Goal: Transaction & Acquisition: Purchase product/service

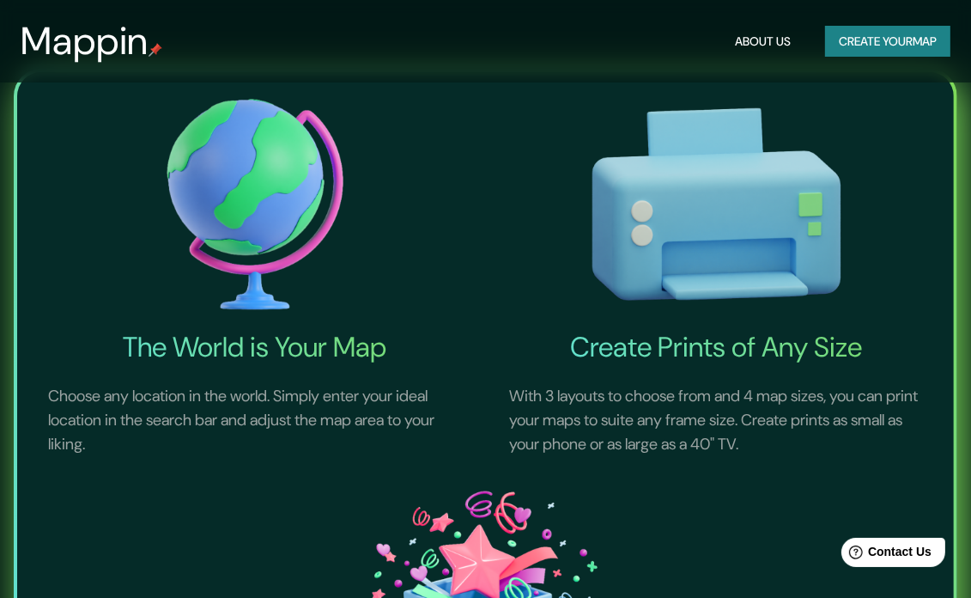
scroll to position [601, 0]
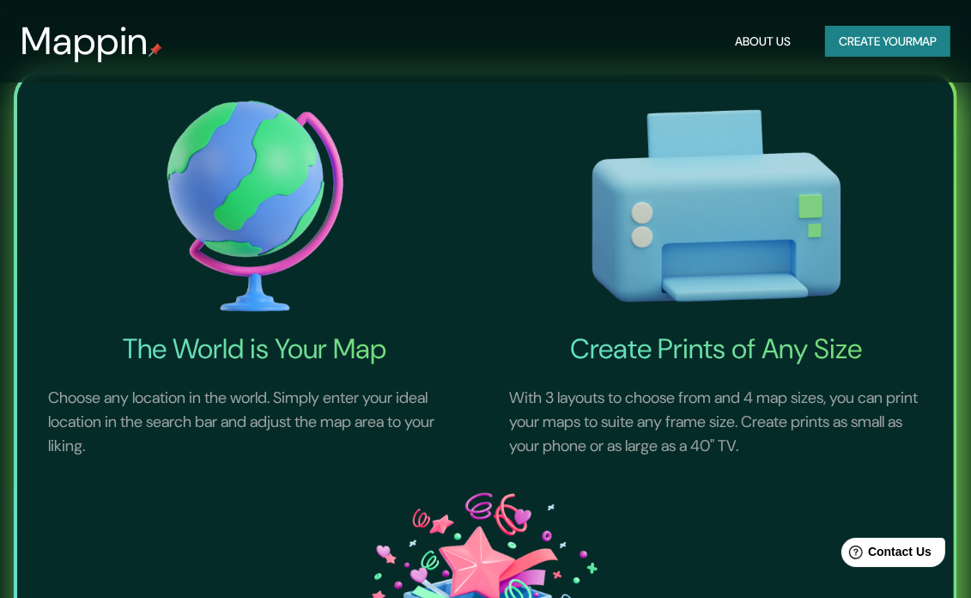
click at [872, 40] on button "Create your map" at bounding box center [887, 42] width 125 height 32
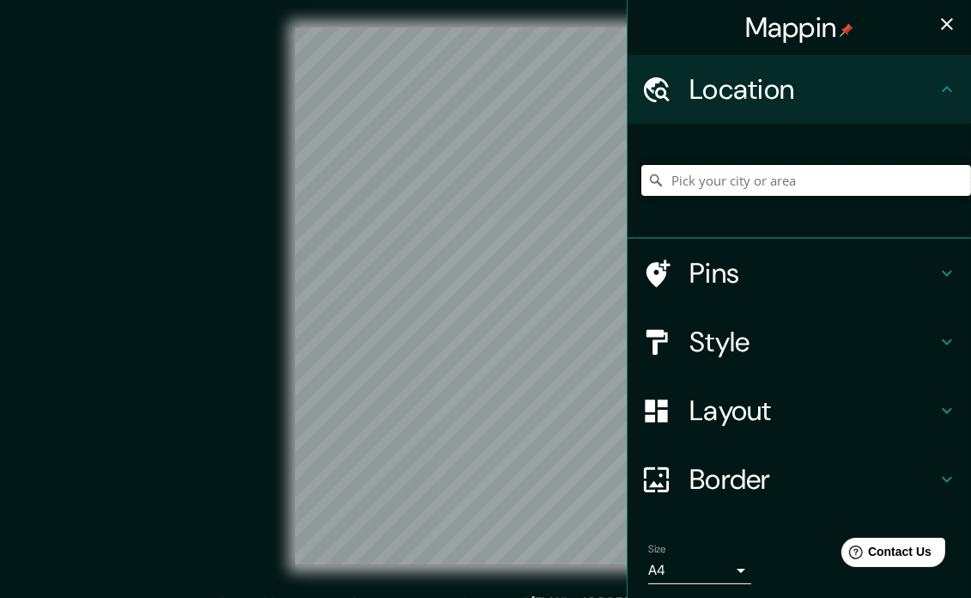
click at [732, 186] on input "Pick your city or area" at bounding box center [807, 180] width 330 height 31
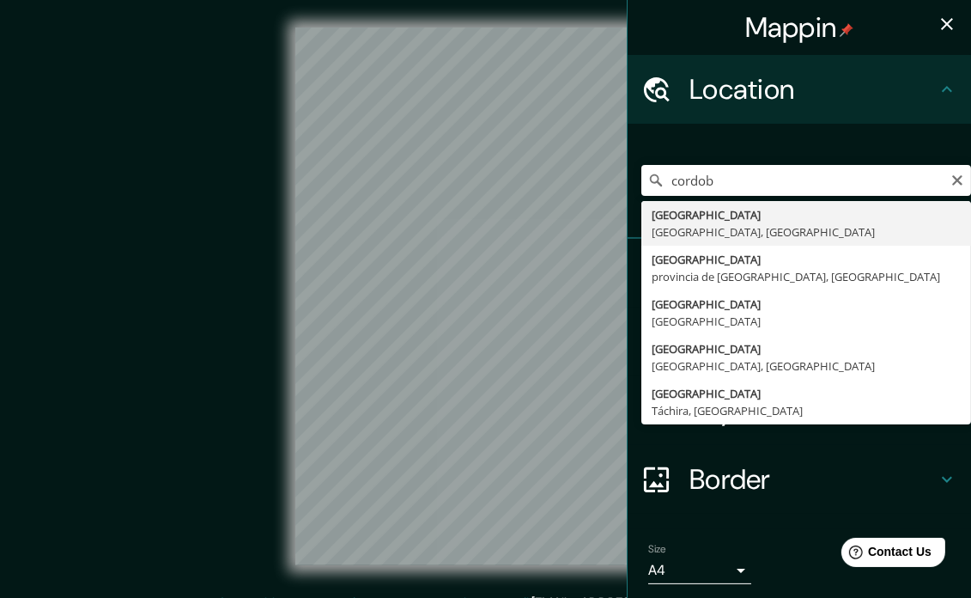
type input "[GEOGRAPHIC_DATA], [GEOGRAPHIC_DATA], [GEOGRAPHIC_DATA]"
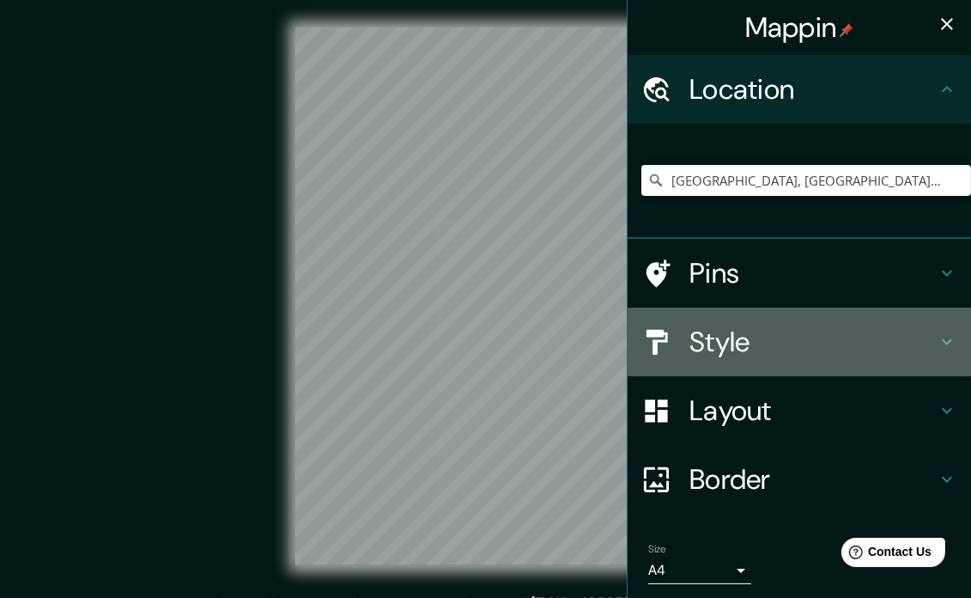
click at [780, 342] on h4 "Style" at bounding box center [813, 342] width 247 height 34
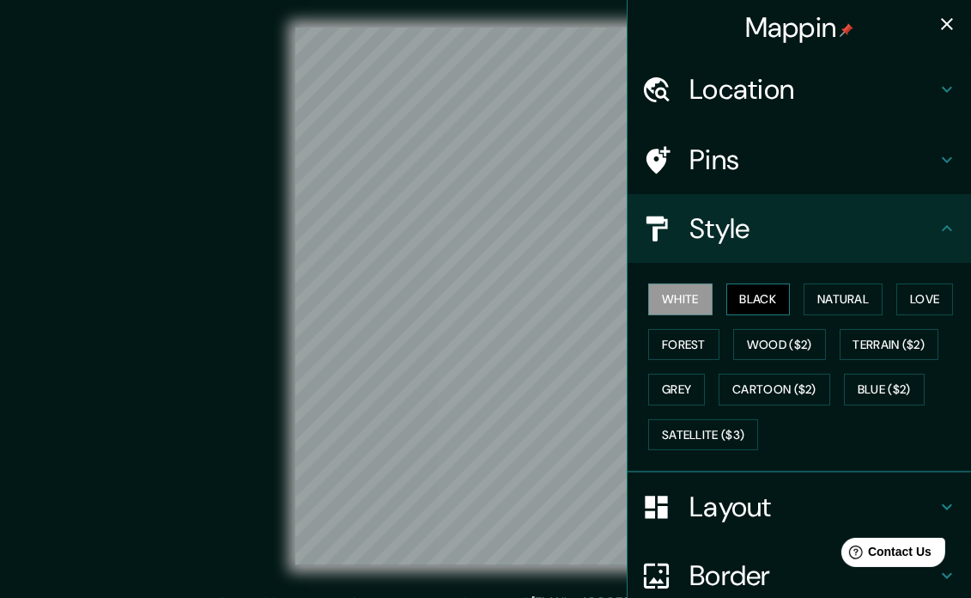
click at [754, 290] on button "Black" at bounding box center [759, 299] width 64 height 32
click at [804, 293] on button "Natural" at bounding box center [843, 299] width 79 height 32
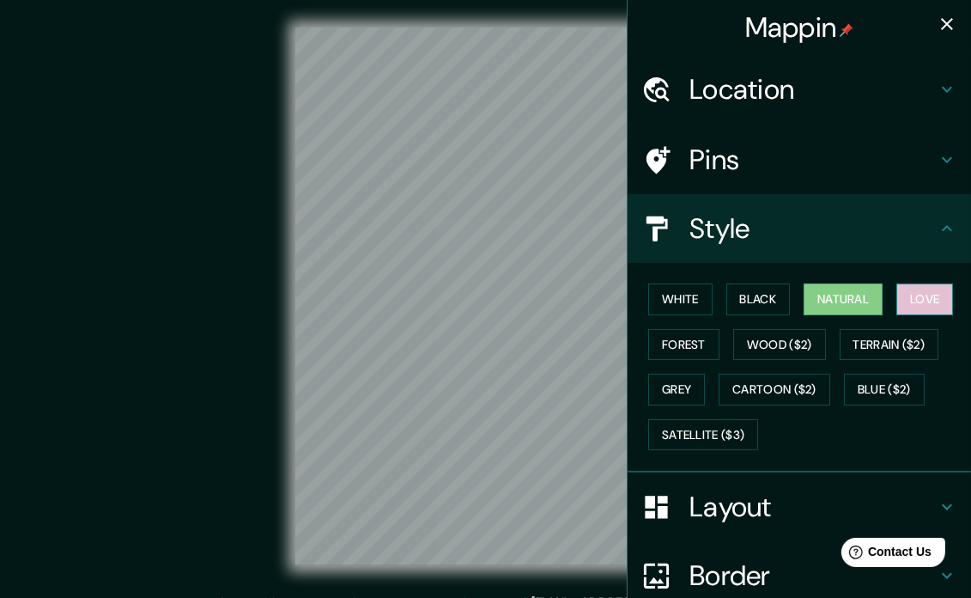
click at [898, 295] on button "Love" at bounding box center [925, 299] width 57 height 32
click at [780, 362] on div "White Black Natural Love Forest Wood ($2) Terrain ($2) Grey Cartoon ($2) Blue (…" at bounding box center [807, 367] width 330 height 180
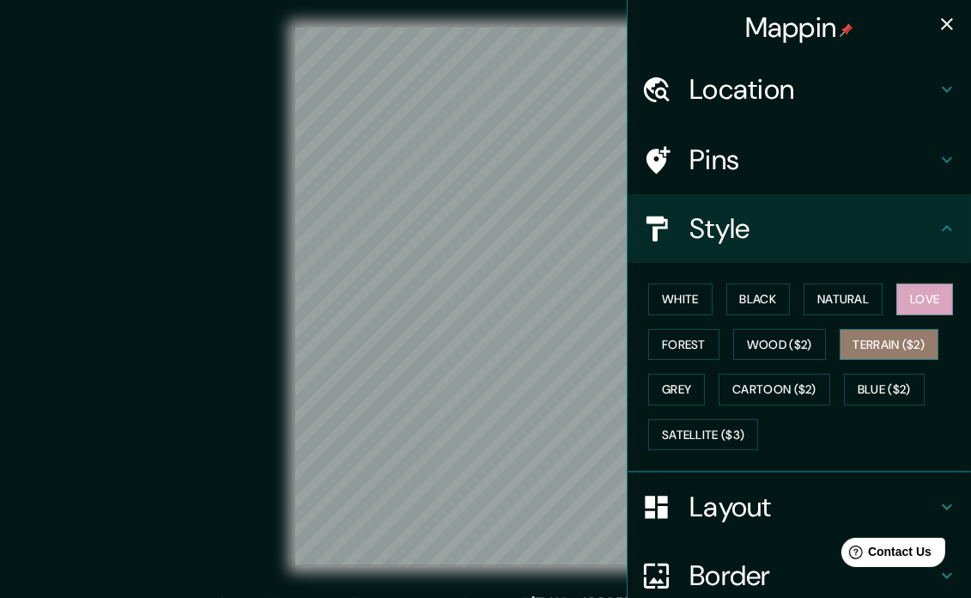
click at [857, 346] on button "Terrain ($2)" at bounding box center [890, 345] width 100 height 32
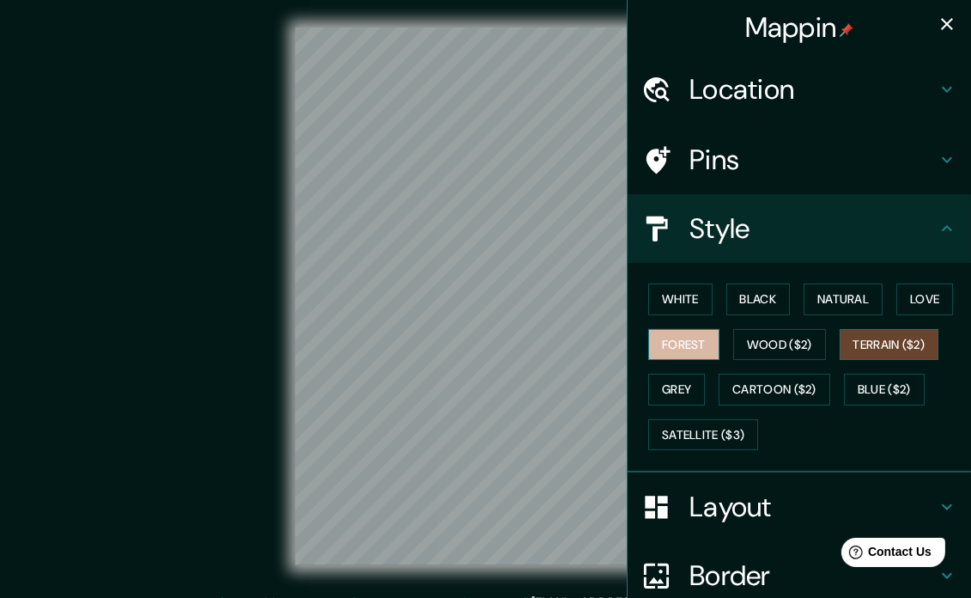
click at [677, 347] on button "Forest" at bounding box center [683, 345] width 71 height 32
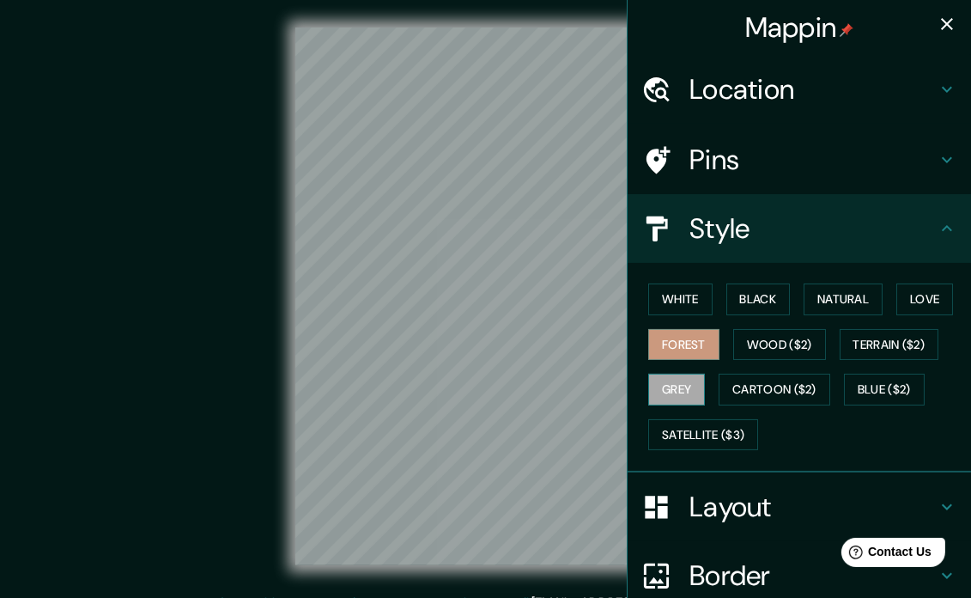
click at [648, 390] on button "Grey" at bounding box center [676, 390] width 57 height 32
click at [691, 289] on button "White" at bounding box center [680, 299] width 64 height 32
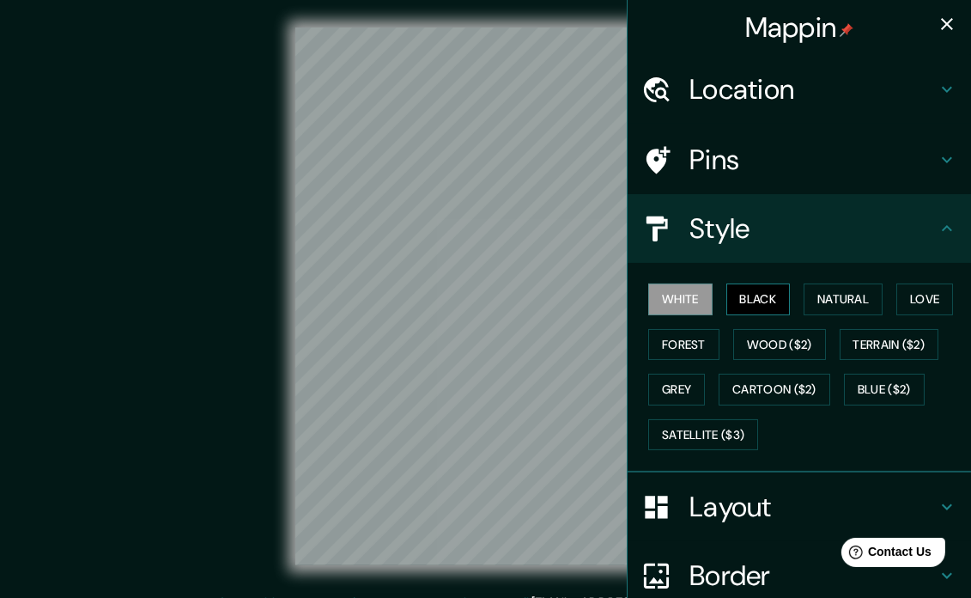
click at [727, 298] on button "Black" at bounding box center [759, 299] width 64 height 32
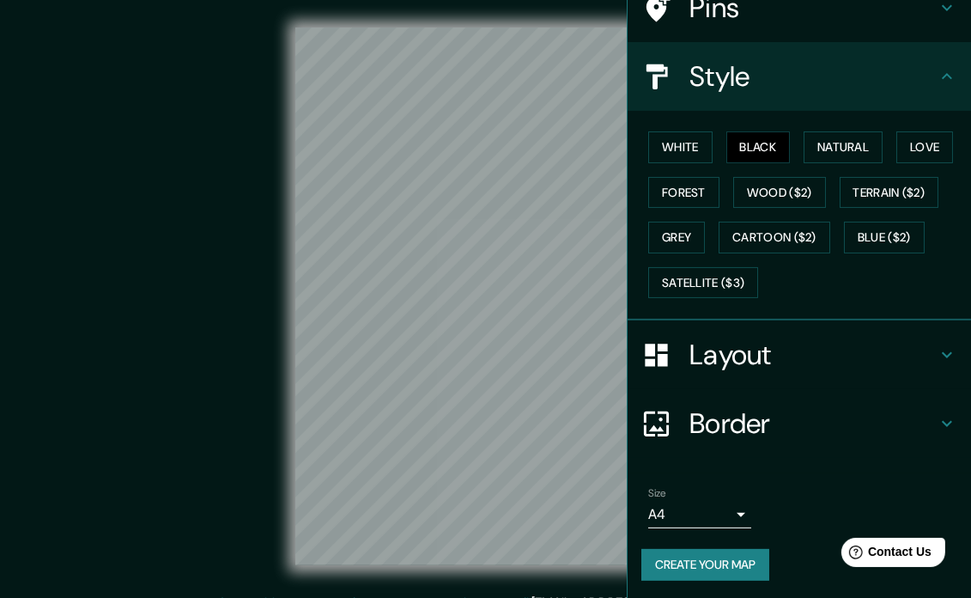
click at [773, 338] on h4 "Layout" at bounding box center [813, 355] width 247 height 34
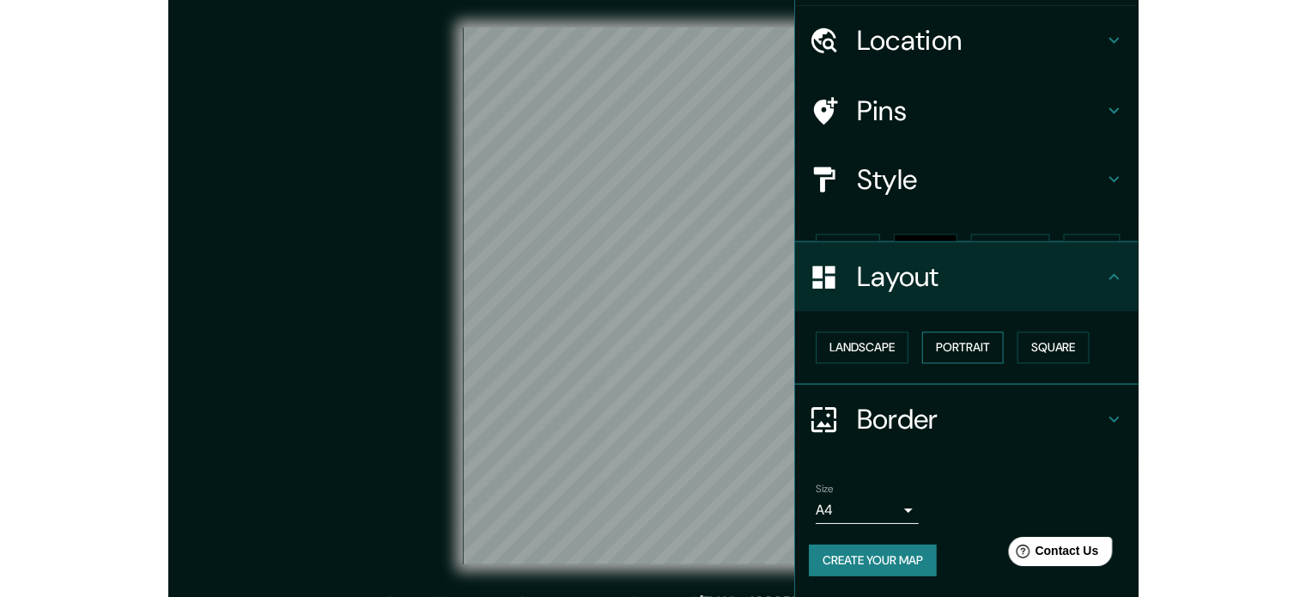
scroll to position [18, 0]
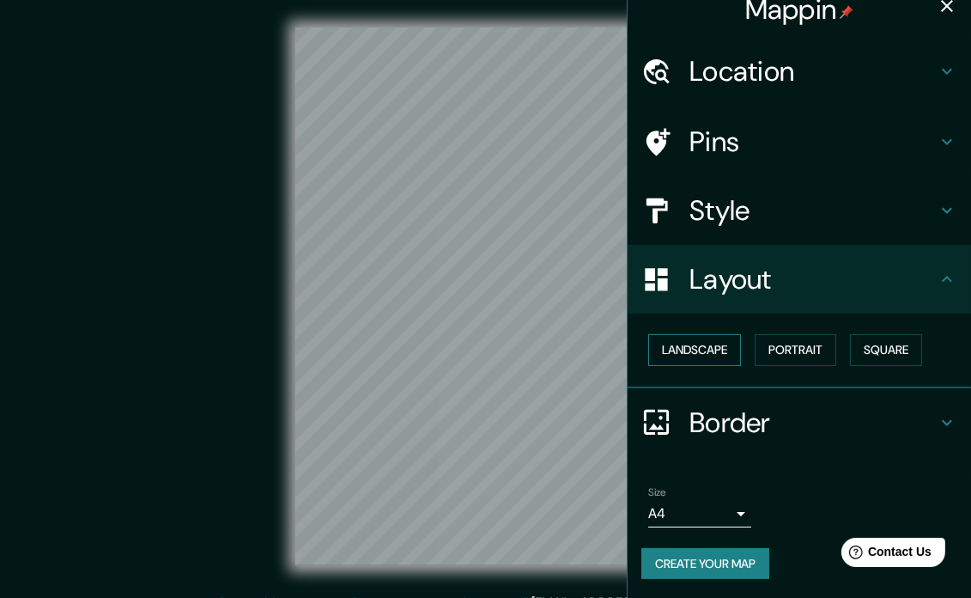
click at [725, 350] on button "Landscape" at bounding box center [694, 350] width 93 height 32
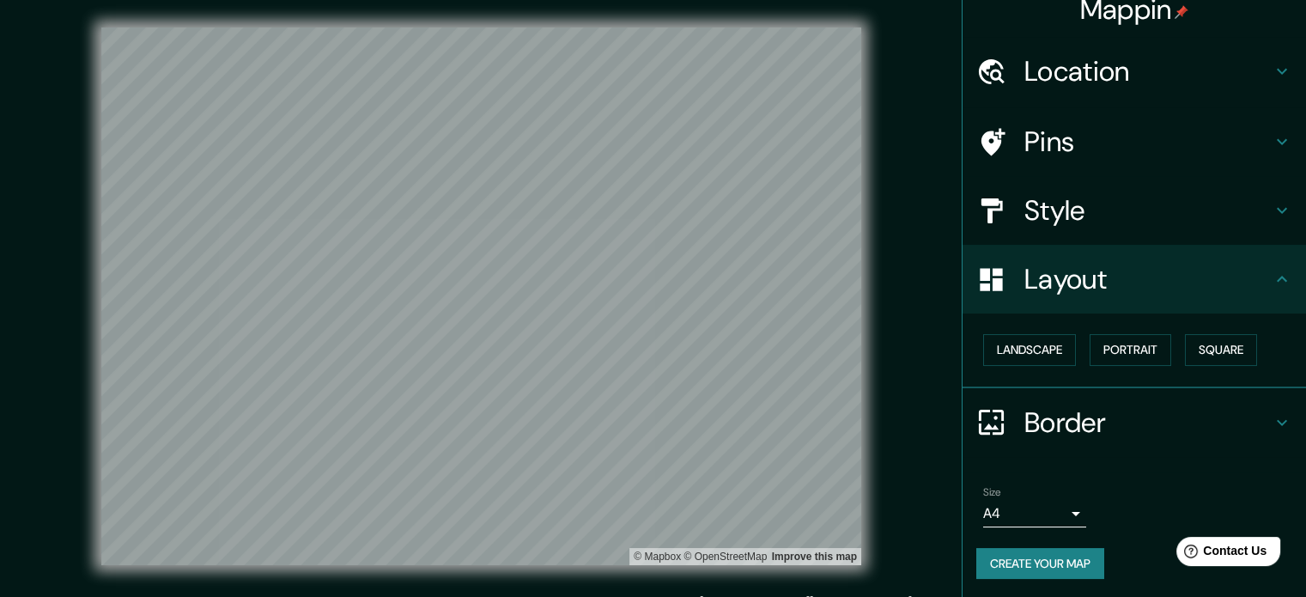
click at [983, 198] on h4 "Style" at bounding box center [1148, 210] width 247 height 34
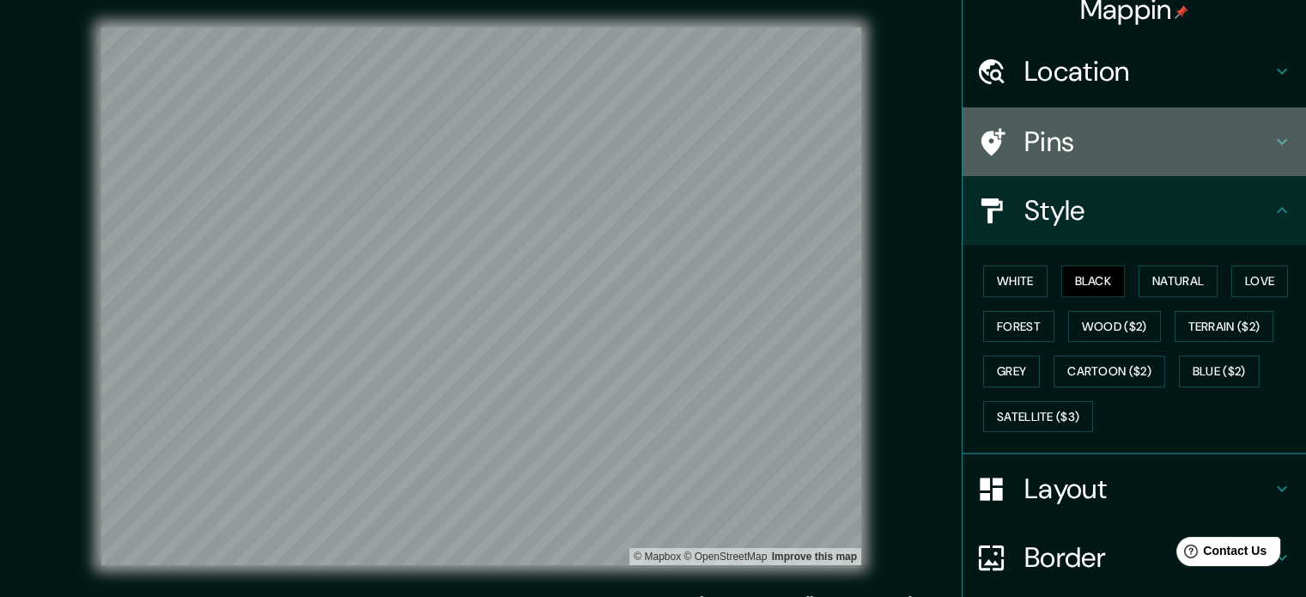
click at [983, 125] on h4 "Pins" at bounding box center [1148, 142] width 247 height 34
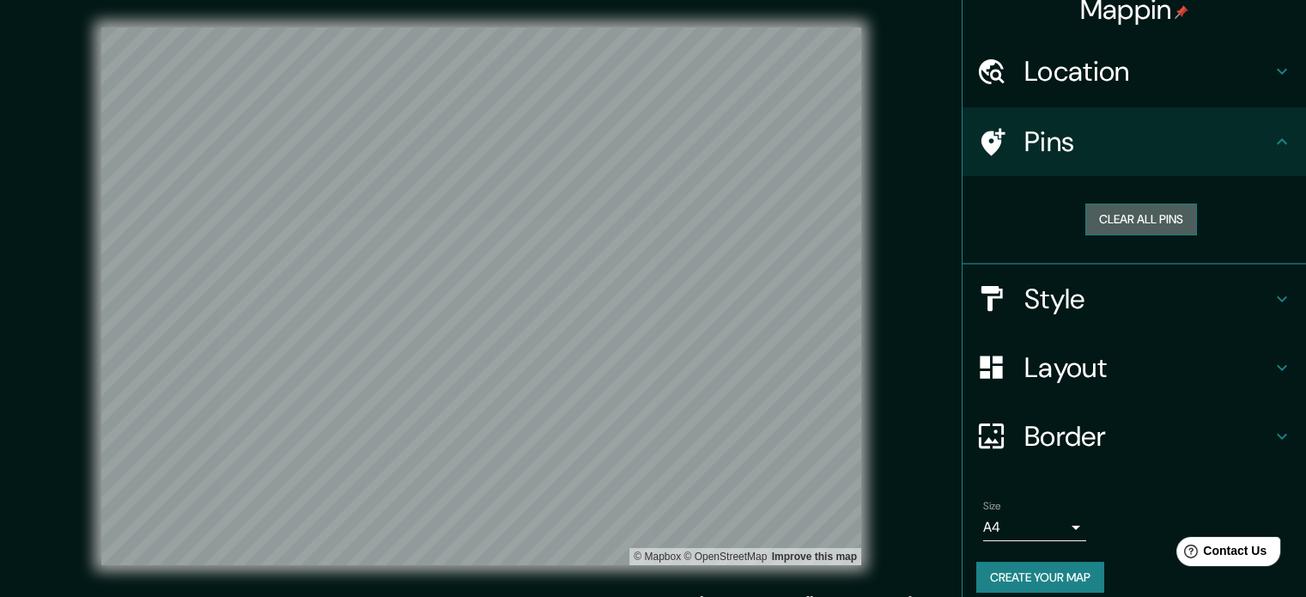
click at [983, 222] on button "Clear all pins" at bounding box center [1142, 220] width 112 height 32
click at [983, 297] on h4 "Style" at bounding box center [1148, 299] width 247 height 34
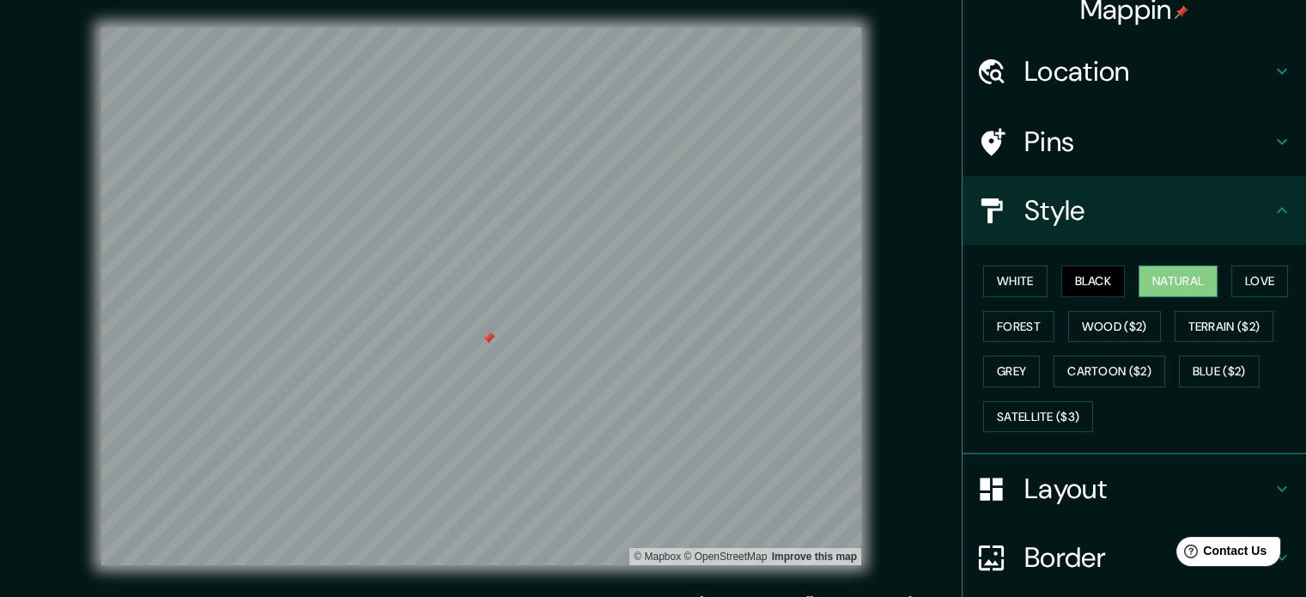
click at [983, 270] on button "Natural" at bounding box center [1178, 281] width 79 height 32
click at [983, 271] on button "Love" at bounding box center [1260, 281] width 57 height 32
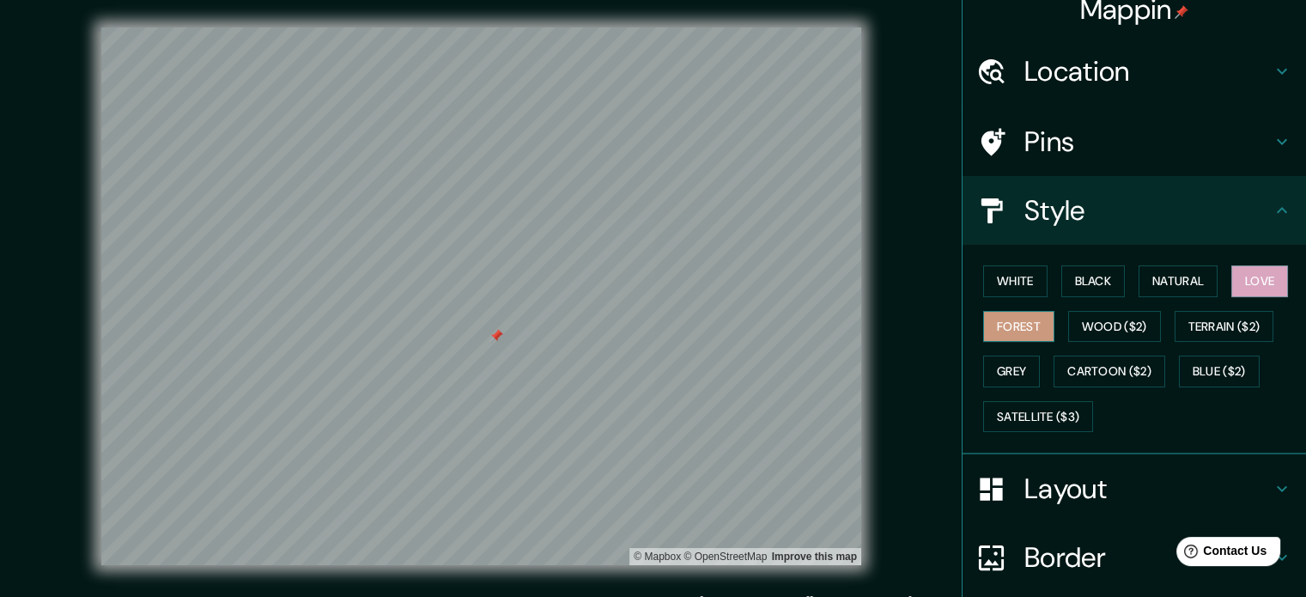
click at [983, 319] on button "Forest" at bounding box center [1018, 327] width 71 height 32
click at [983, 418] on button "Satellite ($3)" at bounding box center [1038, 417] width 110 height 32
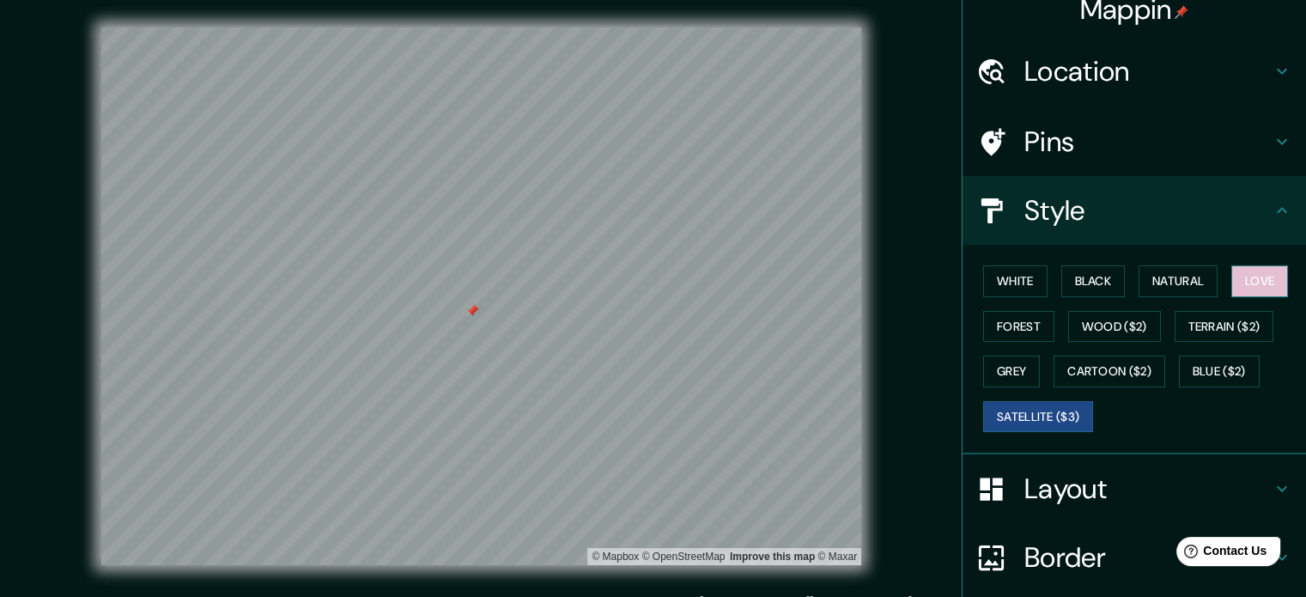
click at [983, 288] on button "Love" at bounding box center [1260, 281] width 57 height 32
click at [983, 275] on button "Black" at bounding box center [1094, 281] width 64 height 32
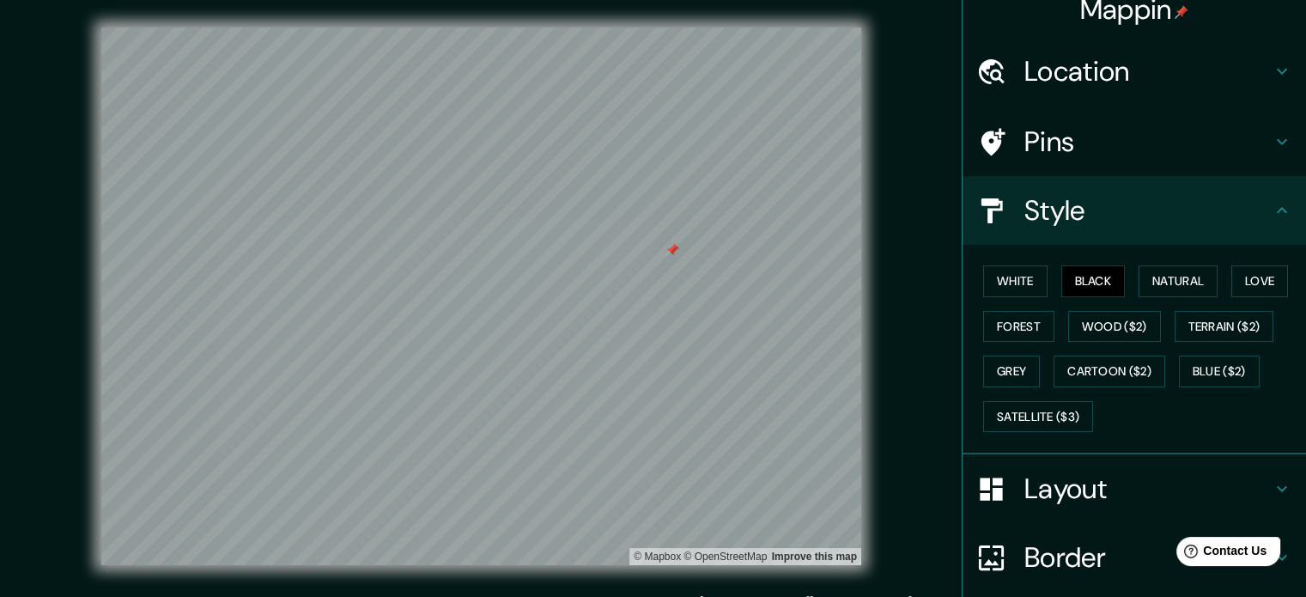
click at [935, 291] on div "© Mapbox © OpenStreetMap Improve this map" at bounding box center [481, 296] width 1176 height 538
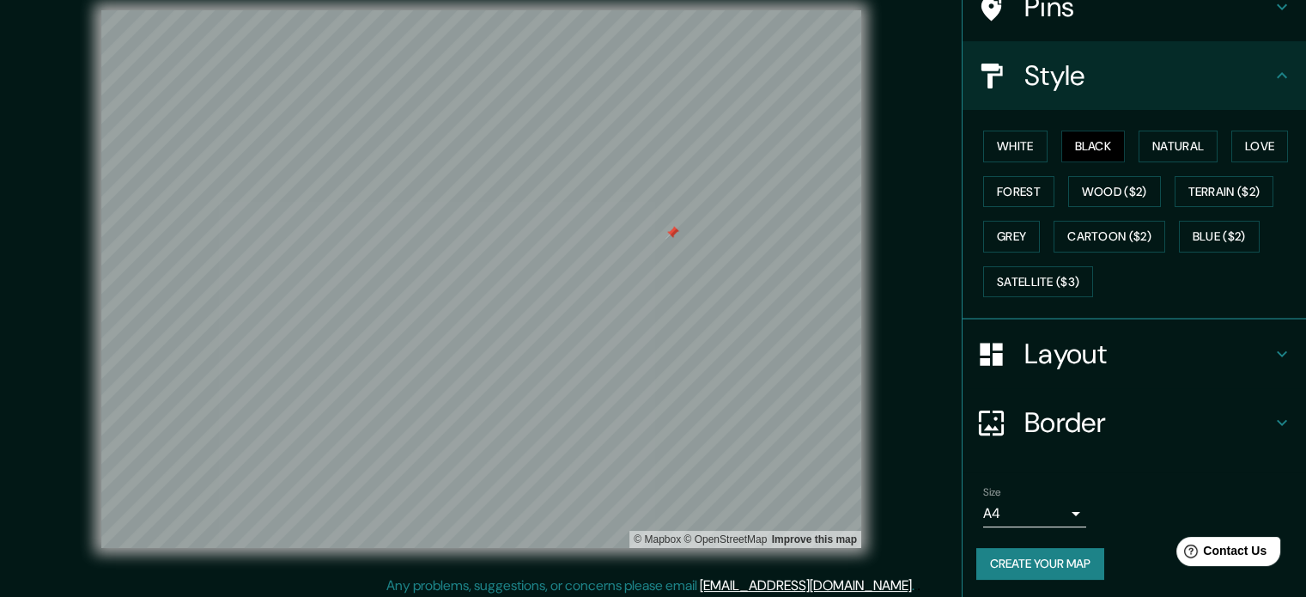
scroll to position [22, 0]
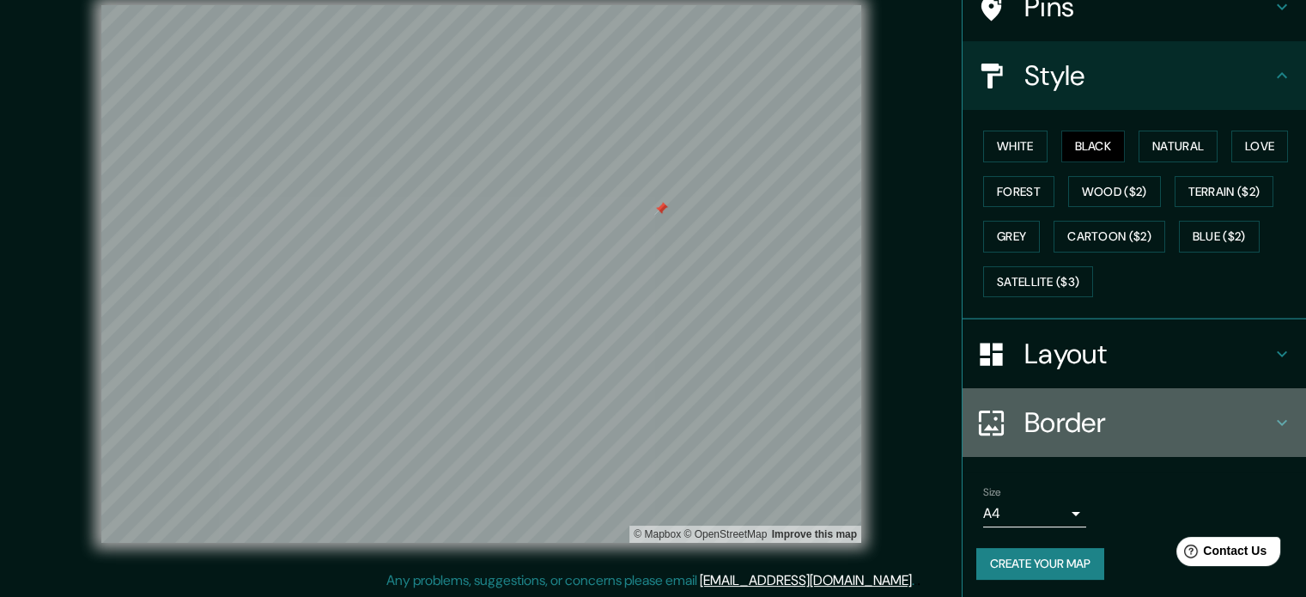
click at [983, 412] on h4 "Border" at bounding box center [1148, 422] width 247 height 34
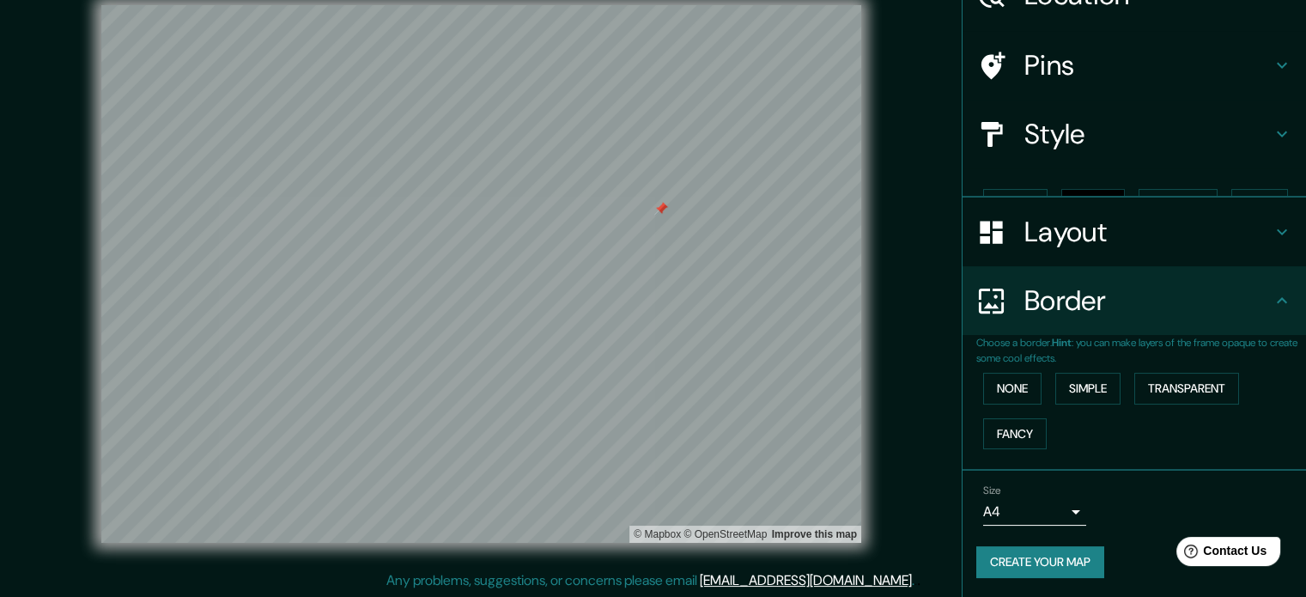
scroll to position [65, 0]
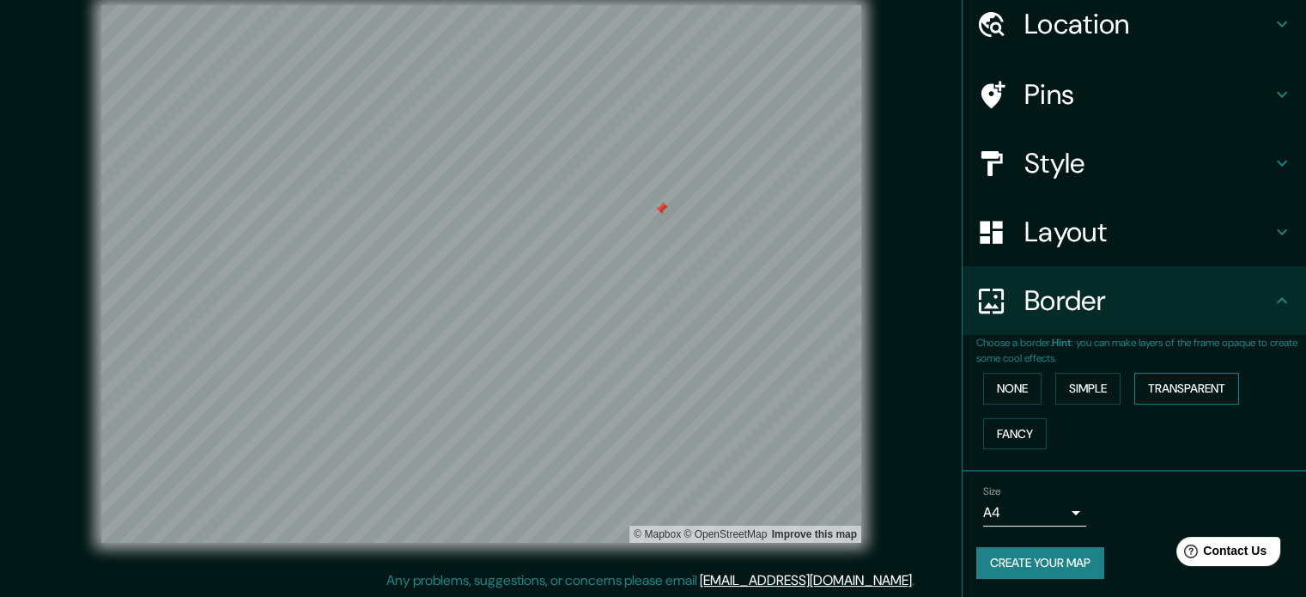
click at [983, 383] on button "Transparent" at bounding box center [1187, 389] width 105 height 32
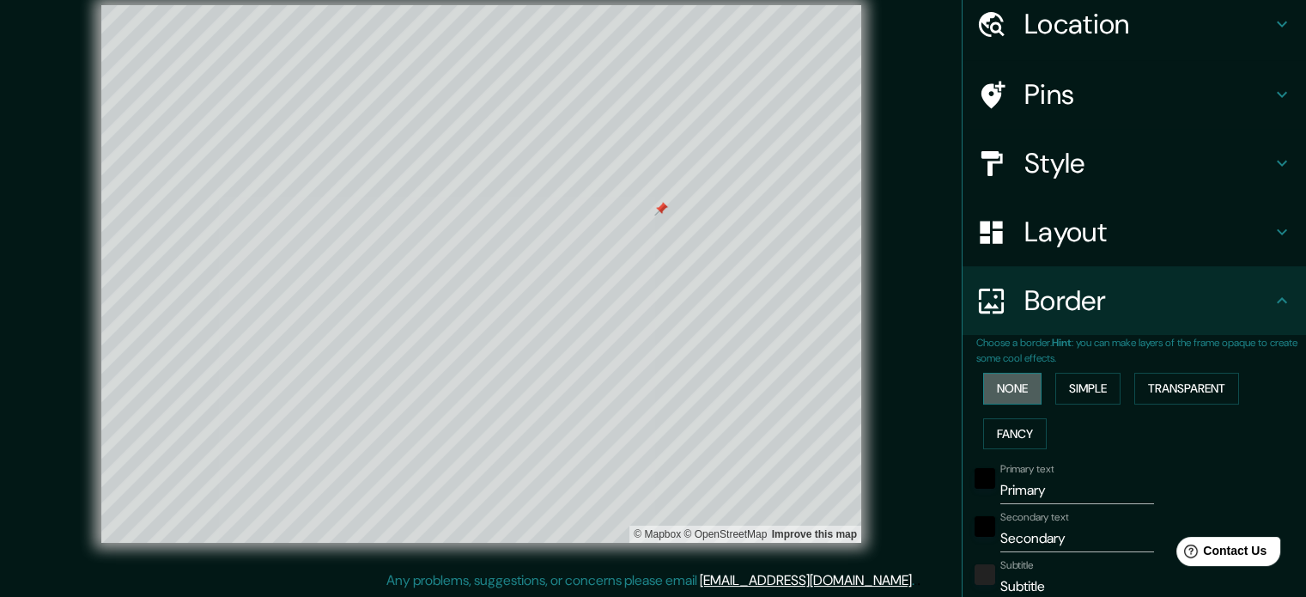
click at [983, 392] on button "None" at bounding box center [1012, 389] width 58 height 32
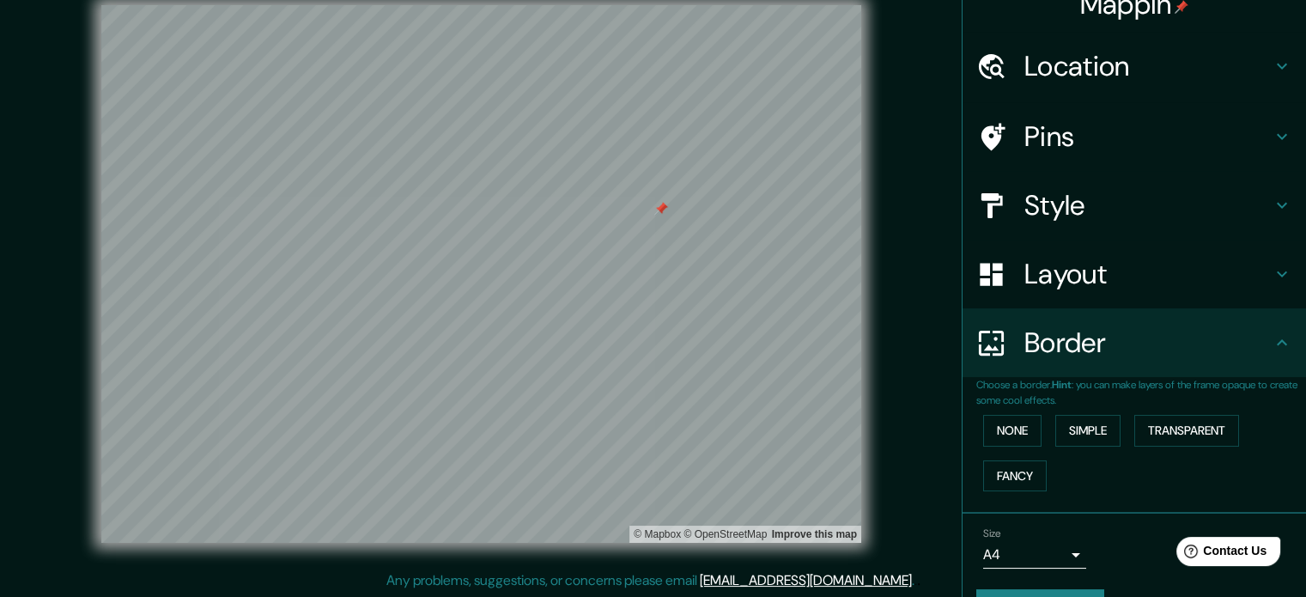
scroll to position [0, 0]
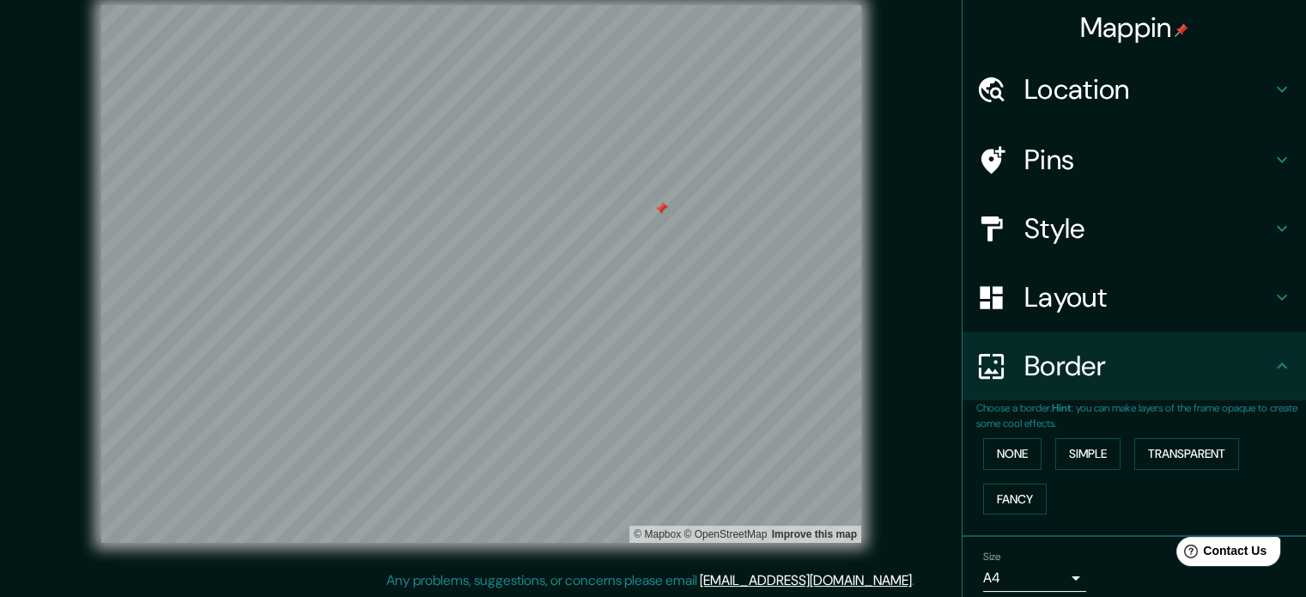
click at [983, 243] on h4 "Style" at bounding box center [1148, 228] width 247 height 34
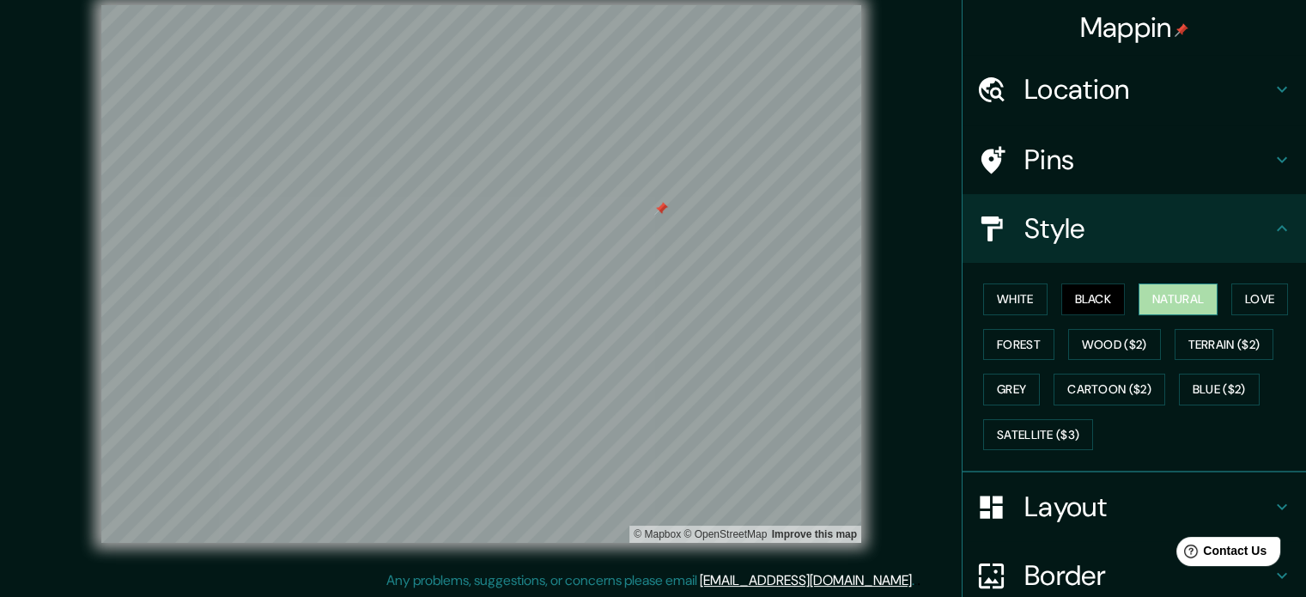
click at [983, 289] on button "Natural" at bounding box center [1178, 299] width 79 height 32
click at [983, 283] on button "Black" at bounding box center [1094, 299] width 64 height 32
click at [983, 294] on button "White" at bounding box center [1015, 299] width 64 height 32
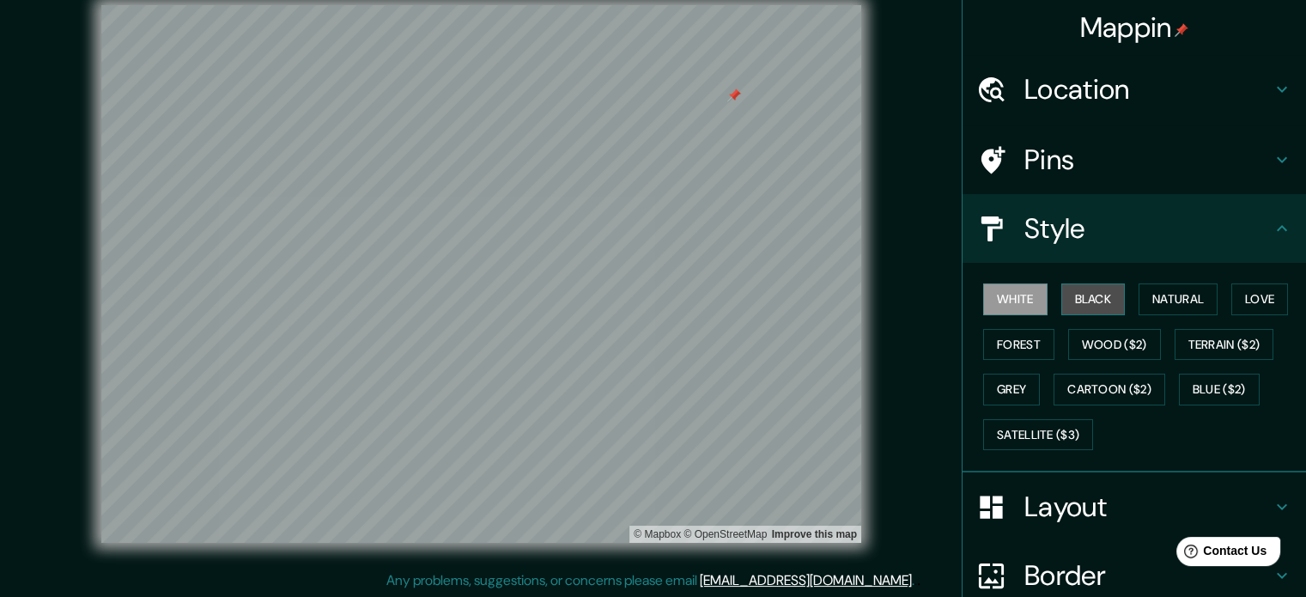
click at [983, 294] on button "Black" at bounding box center [1094, 299] width 64 height 32
click at [983, 288] on button "Love" at bounding box center [1260, 299] width 57 height 32
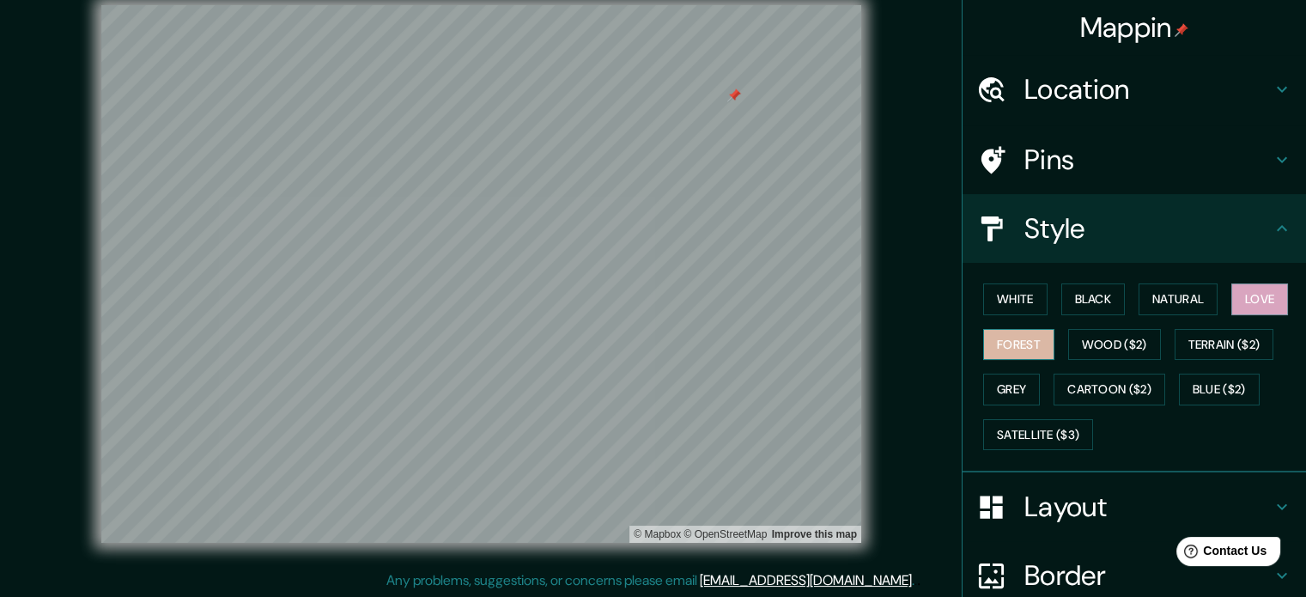
click at [983, 349] on button "Forest" at bounding box center [1018, 345] width 71 height 32
click at [983, 349] on button "Wood ($2)" at bounding box center [1114, 345] width 93 height 32
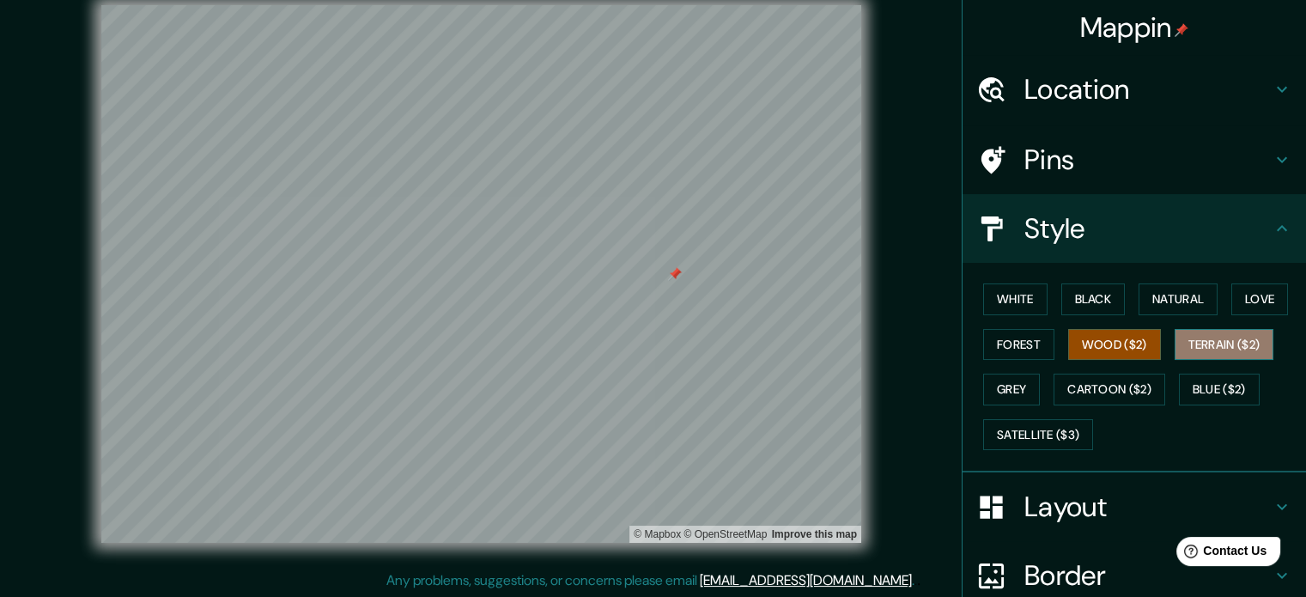
click at [983, 347] on button "Terrain ($2)" at bounding box center [1225, 345] width 100 height 32
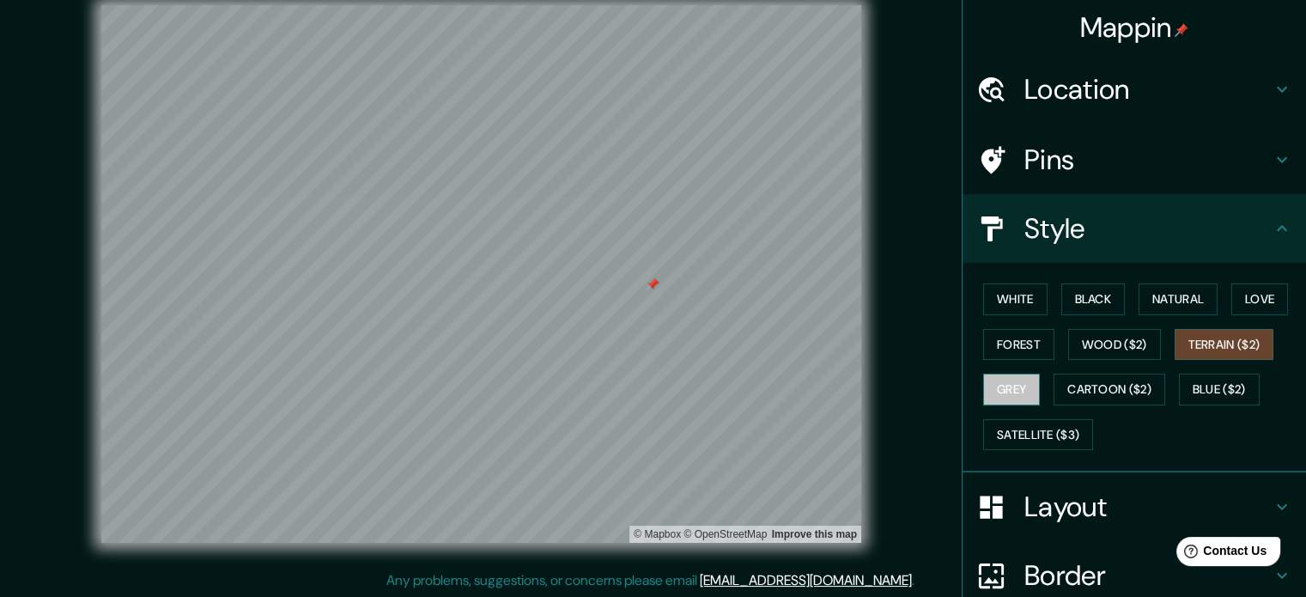
click at [983, 391] on button "Grey" at bounding box center [1011, 390] width 57 height 32
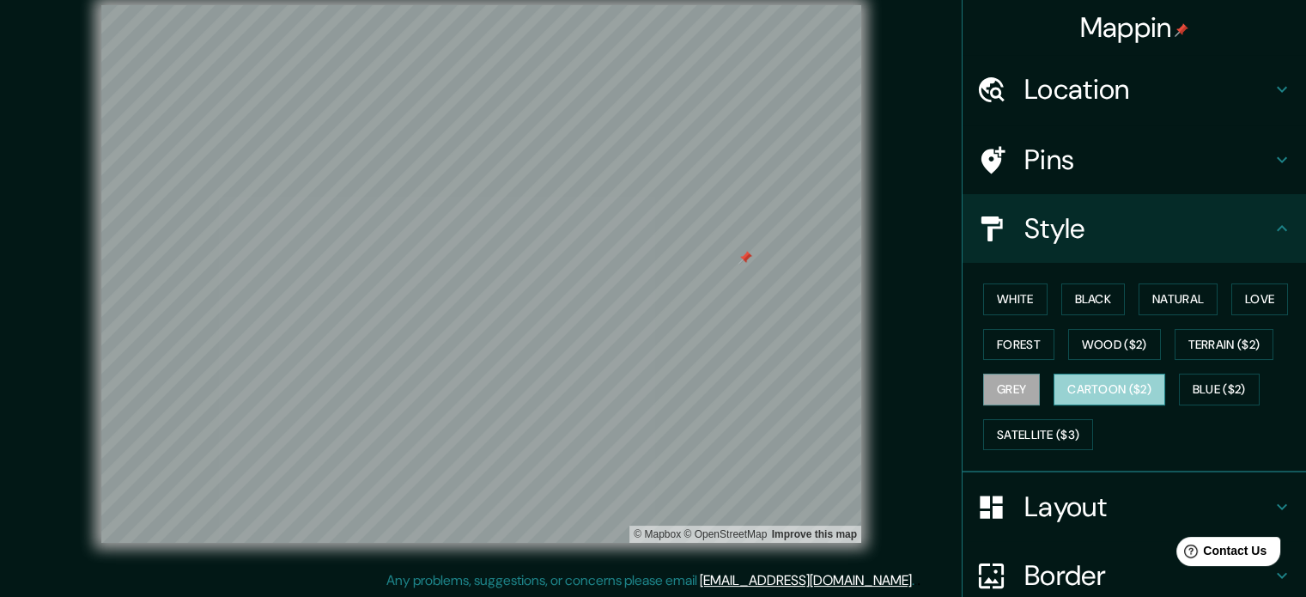
click at [983, 393] on button "Cartoon ($2)" at bounding box center [1110, 390] width 112 height 32
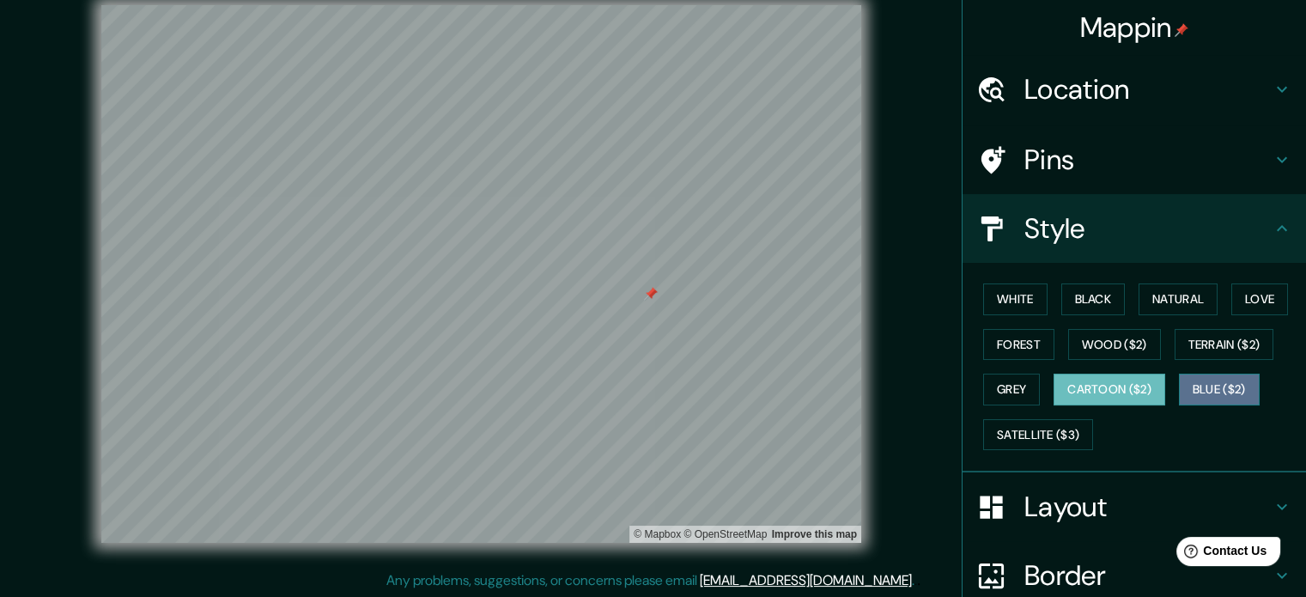
click at [983, 384] on button "Blue ($2)" at bounding box center [1219, 390] width 81 height 32
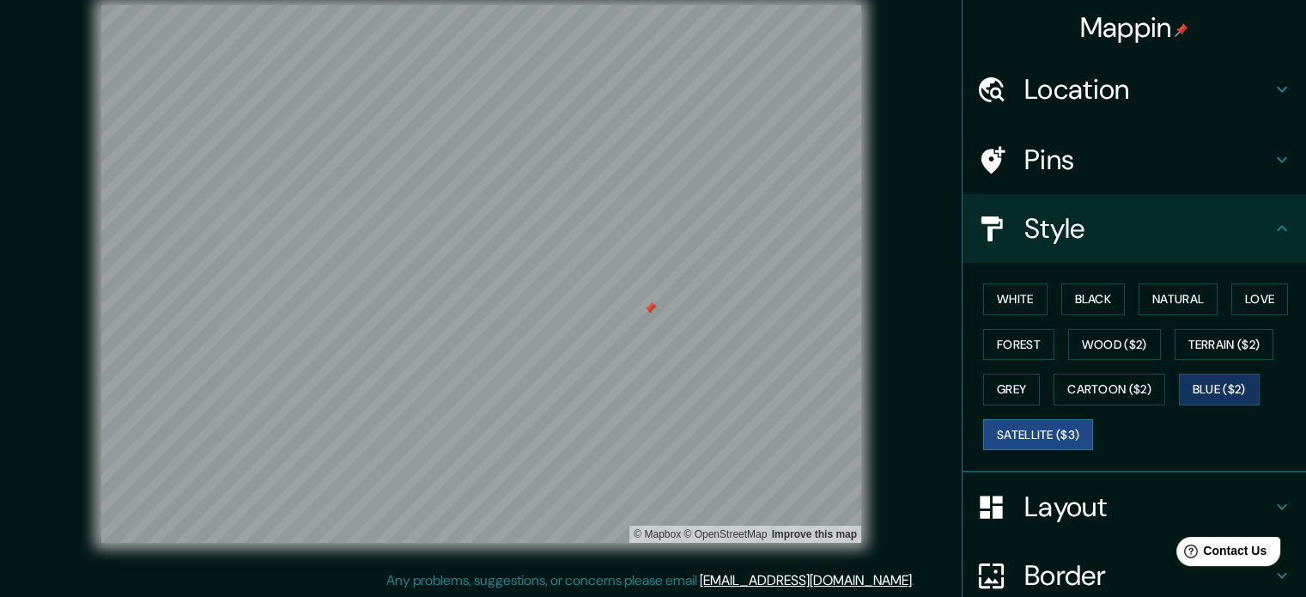
click at [983, 426] on button "Satellite ($3)" at bounding box center [1038, 435] width 110 height 32
